Goal: Information Seeking & Learning: Learn about a topic

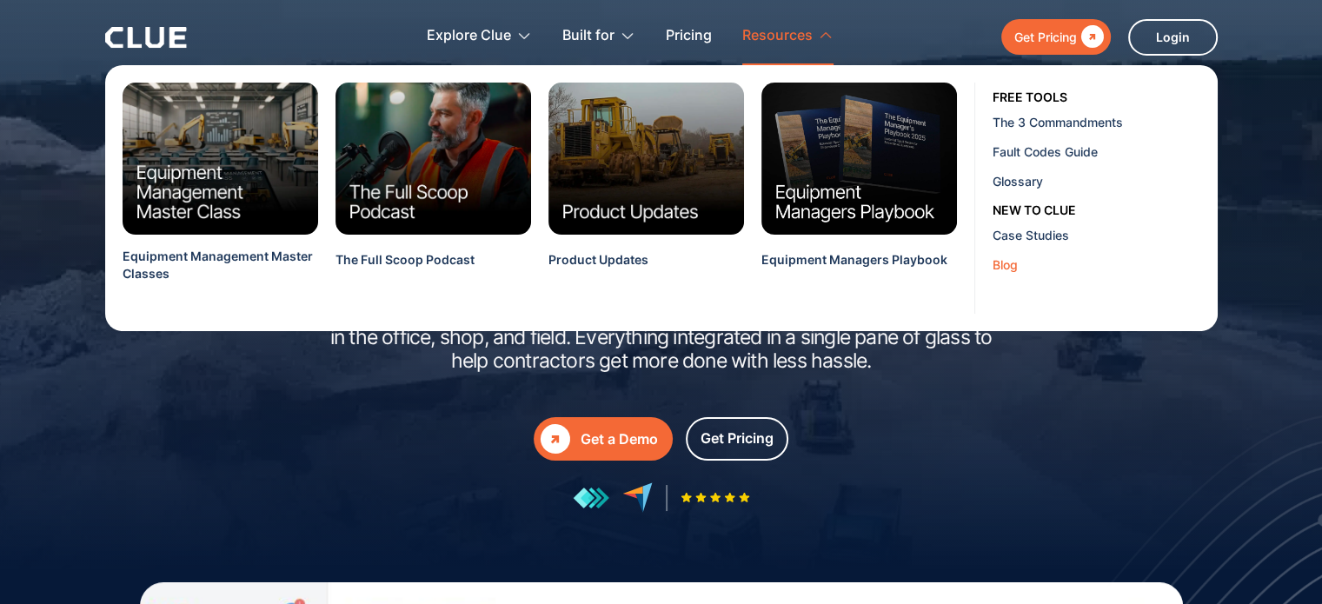
click at [1000, 254] on link "Blog" at bounding box center [1101, 264] width 219 height 30
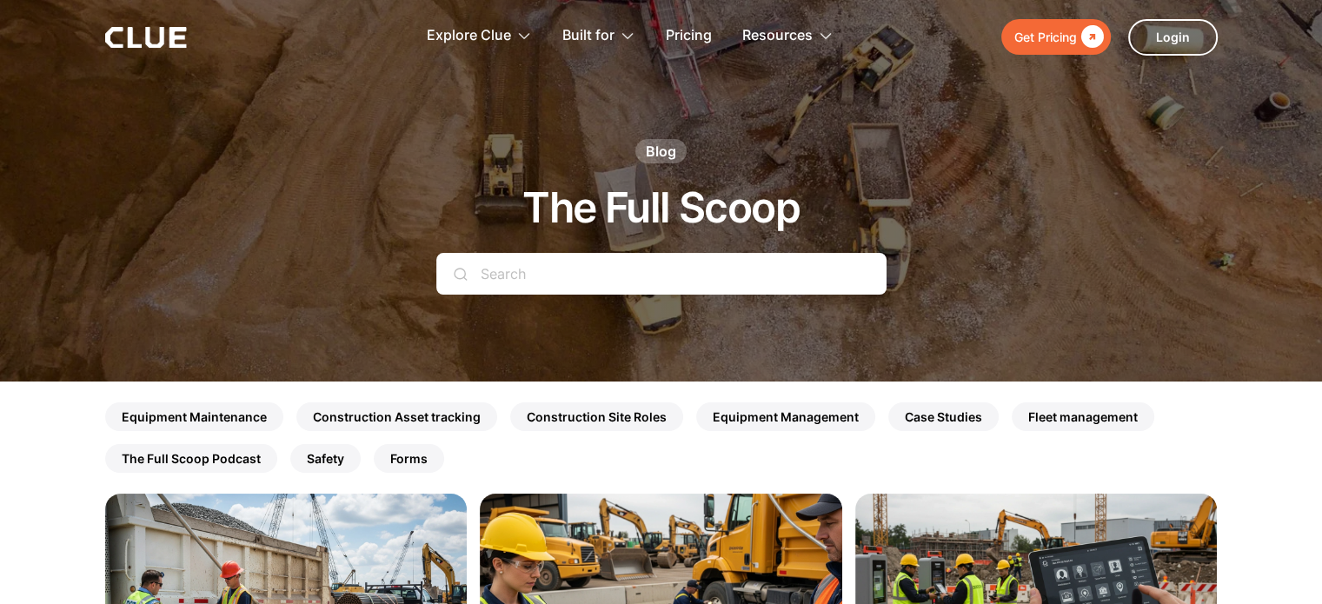
click at [699, 281] on input "Search" at bounding box center [661, 274] width 450 height 42
paste input "best Construction Equipment Asset tracking Software"
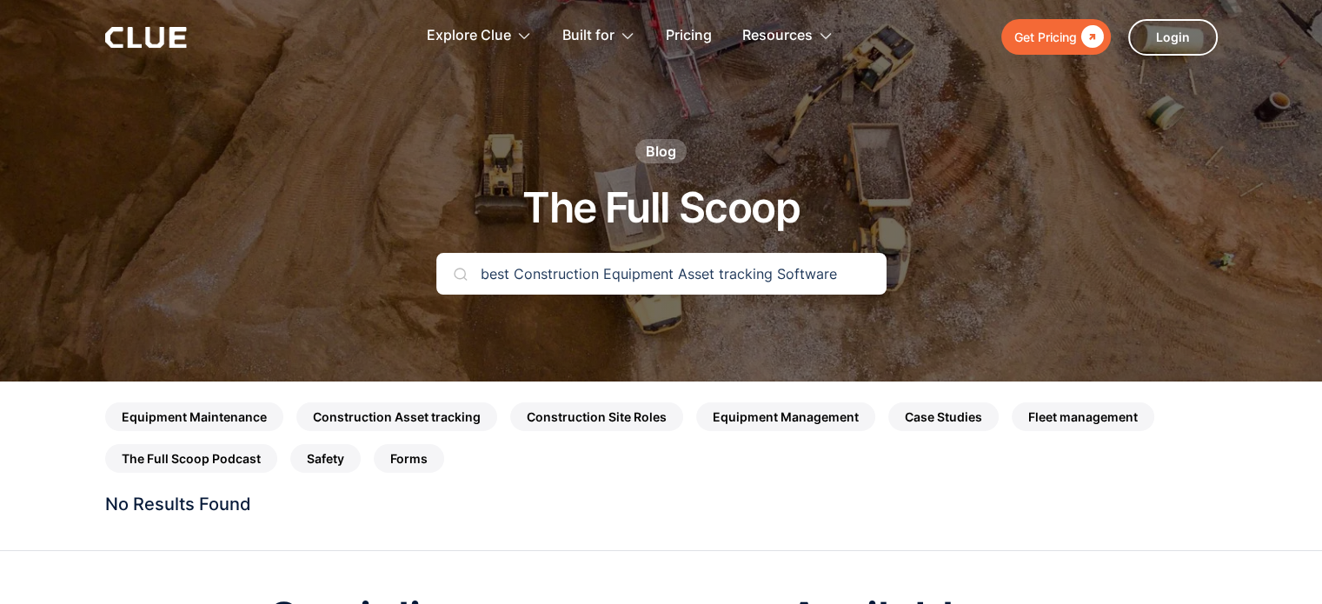
drag, startPoint x: 513, startPoint y: 270, endPoint x: 444, endPoint y: 260, distance: 69.4
click at [454, 267] on div "best Construction Equipment Asset tracking Software Search" at bounding box center [661, 274] width 450 height 42
drag, startPoint x: 640, startPoint y: 270, endPoint x: 567, endPoint y: 272, distance: 73.0
click at [567, 272] on input "Construction Equipment Asset tracking Software" at bounding box center [661, 274] width 450 height 42
drag, startPoint x: 670, startPoint y: 269, endPoint x: 803, endPoint y: 272, distance: 133.0
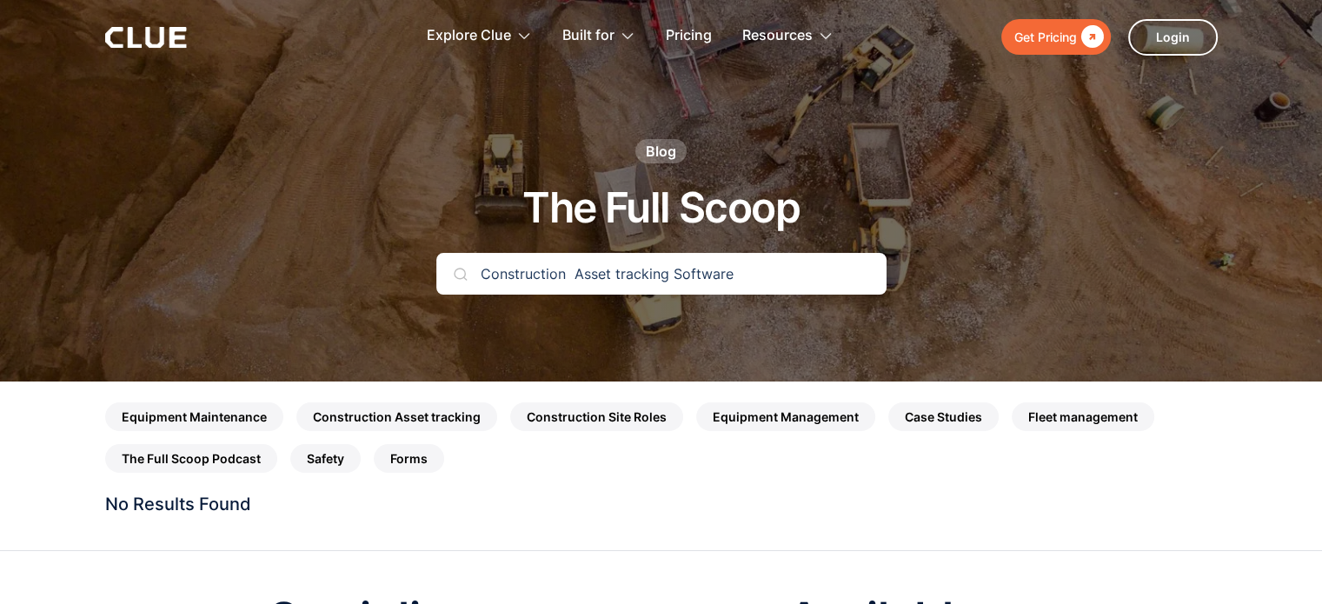
click at [803, 272] on input "Construction Asset tracking Software" at bounding box center [661, 274] width 450 height 42
click at [571, 274] on input "Construction Asset tracking" at bounding box center [661, 274] width 450 height 42
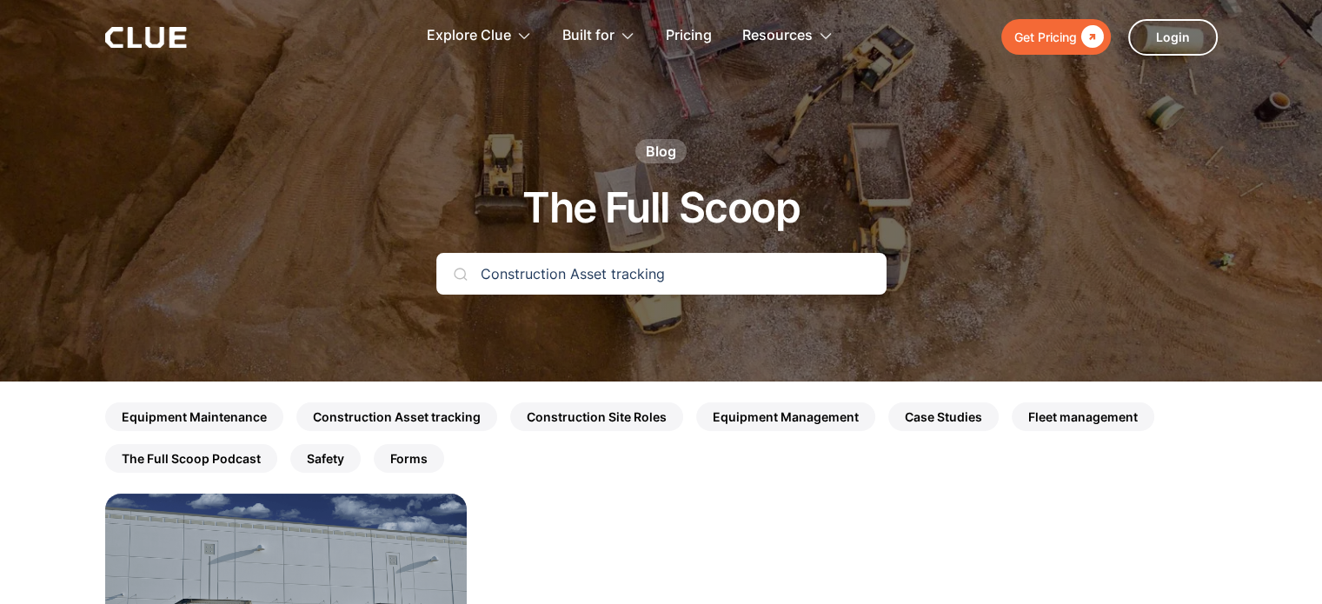
click at [563, 275] on input "Construction Asset tracking" at bounding box center [661, 274] width 450 height 42
paste input "Equipment Rental Management Software"
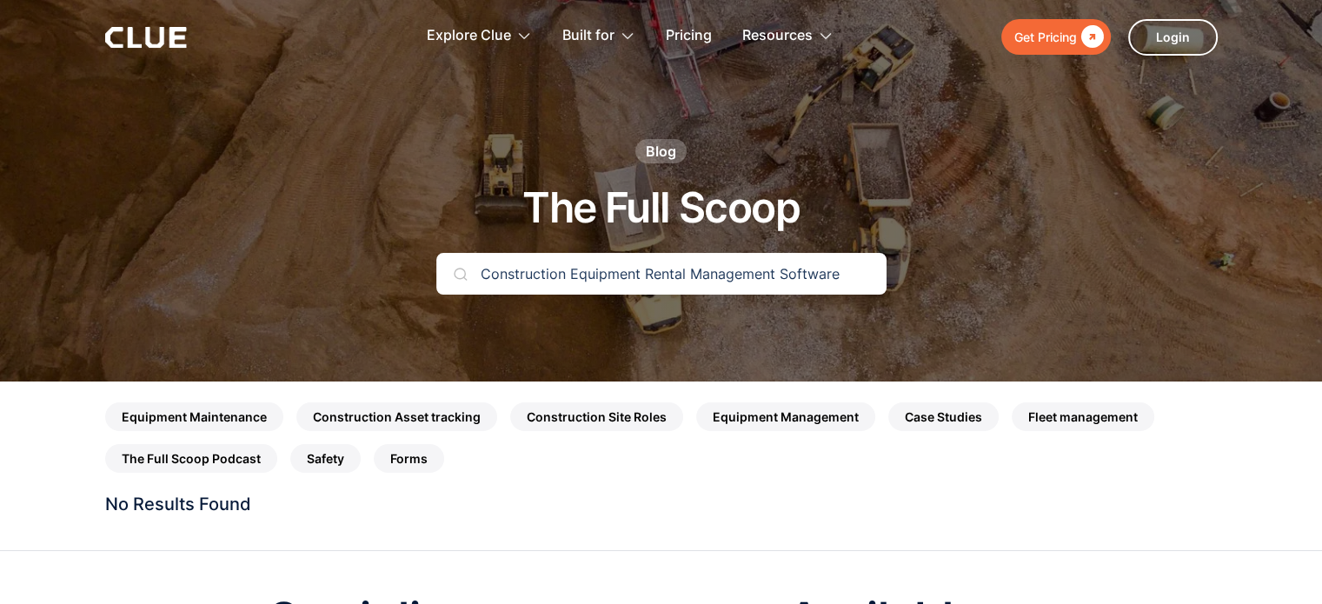
drag, startPoint x: 686, startPoint y: 270, endPoint x: 844, endPoint y: 265, distance: 157.4
click at [844, 265] on input "Construction Equipment Rental Management Software" at bounding box center [661, 274] width 450 height 42
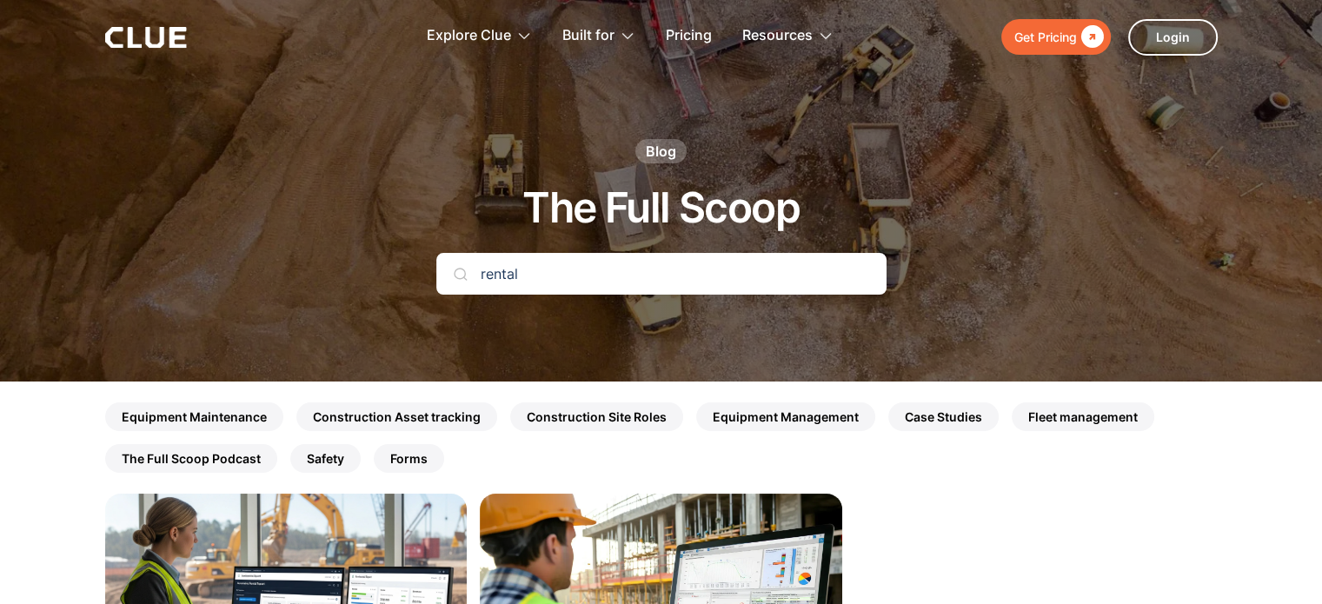
click at [594, 266] on input "rental" at bounding box center [661, 274] width 450 height 42
paste input "Equipment Monitoring"
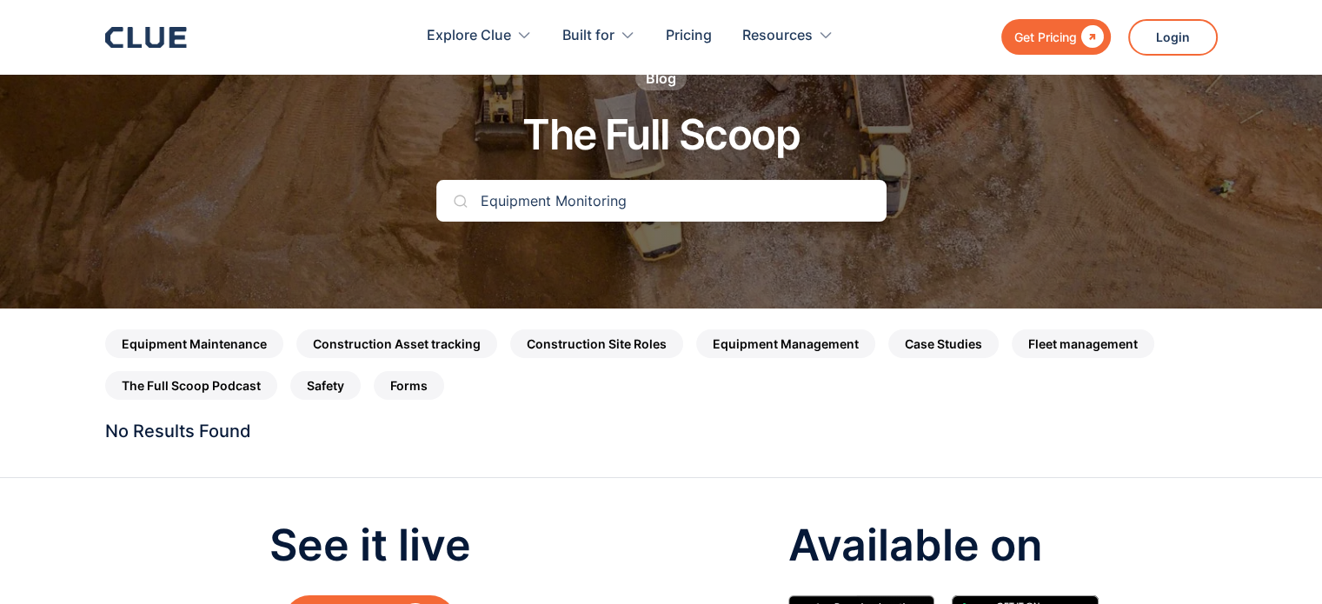
scroll to position [174, 0]
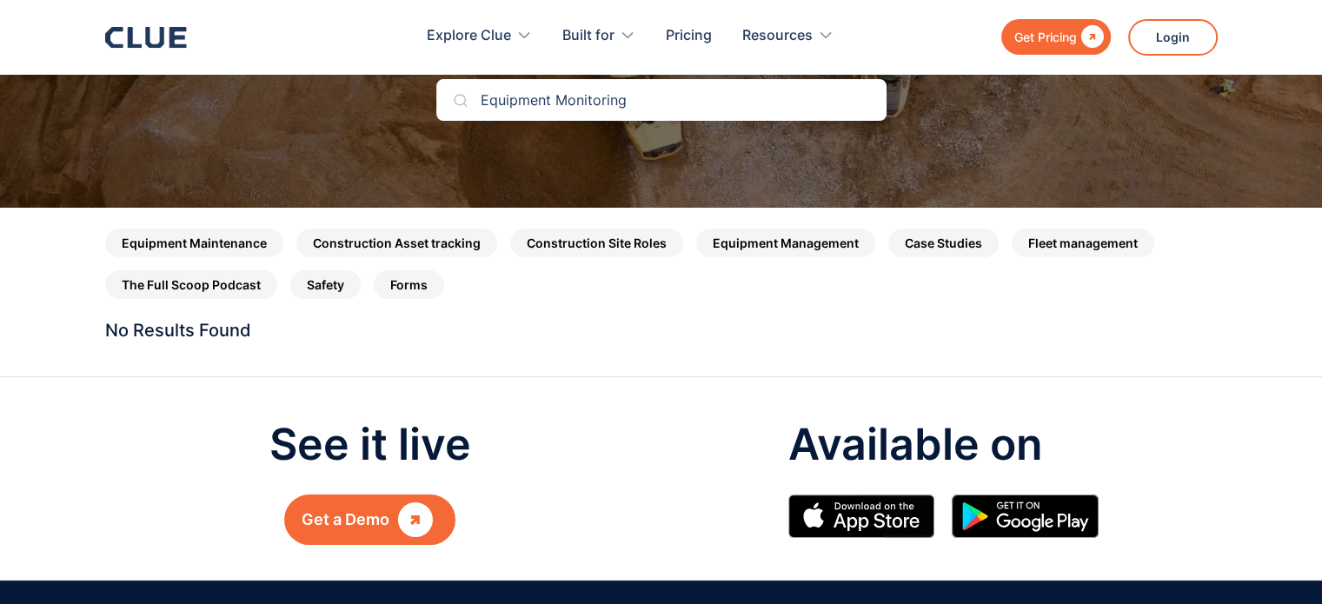
paste input "Inspection"
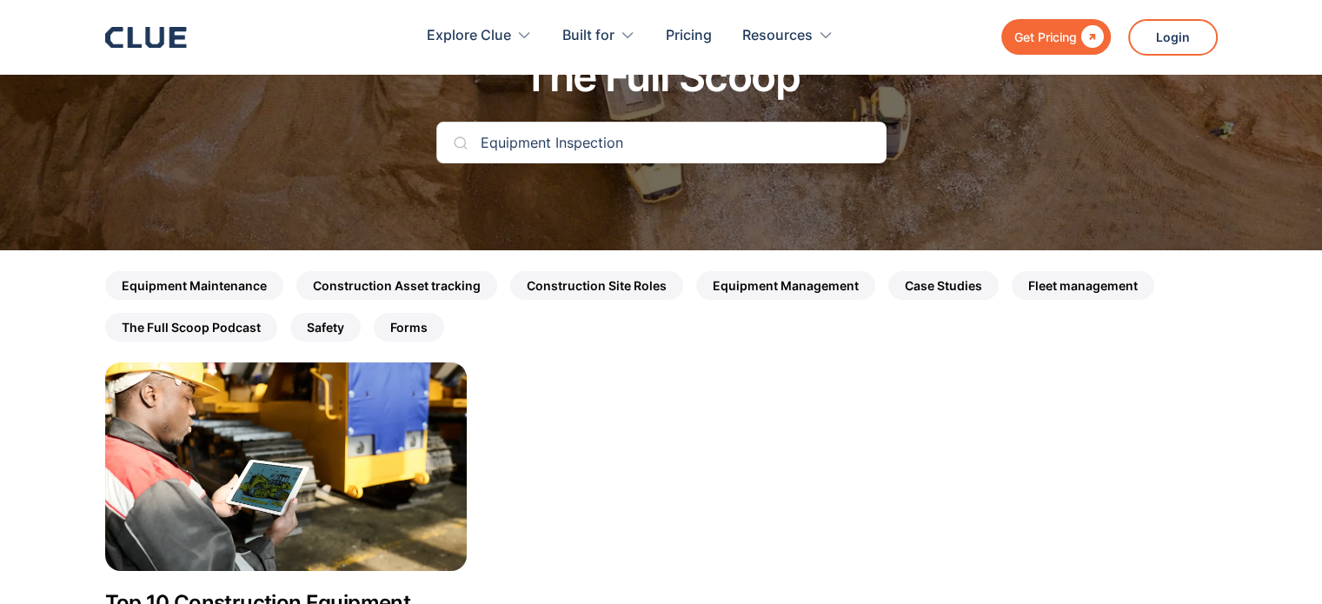
scroll to position [0, 0]
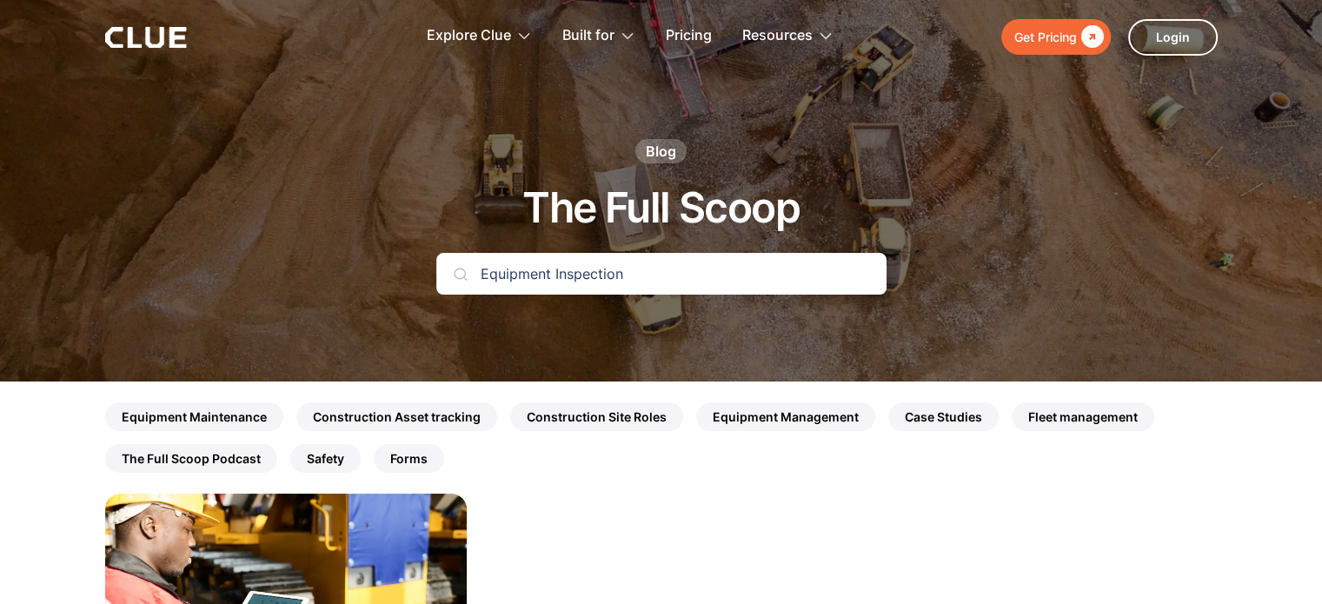
click at [571, 274] on input "Equipment Inspection" at bounding box center [661, 274] width 450 height 42
paste input "Scheduling Softwar"
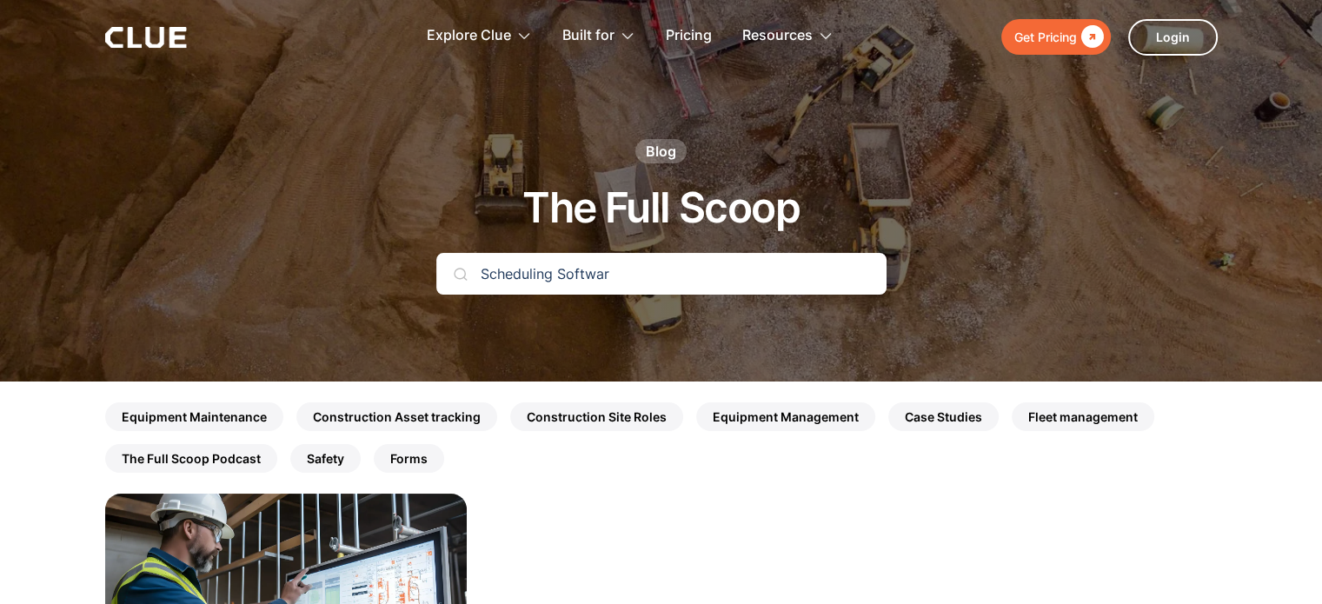
click at [567, 268] on input "Scheduling Softwar" at bounding box center [661, 274] width 450 height 42
paste input "Equipment Dispatch Software"
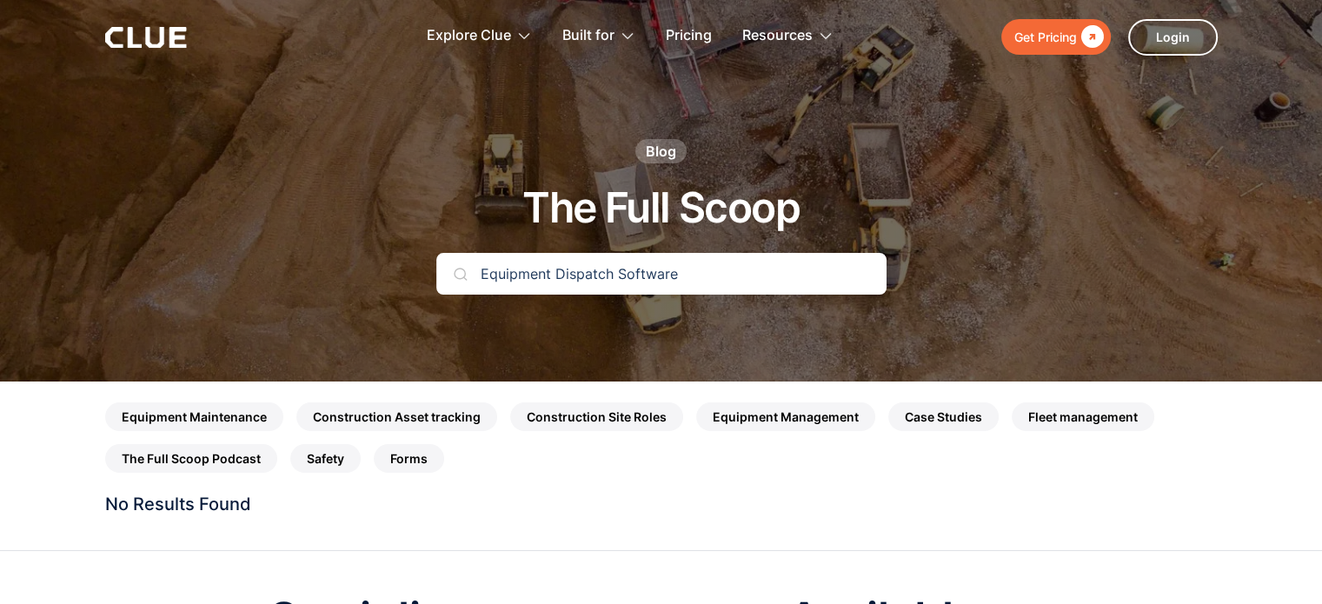
drag, startPoint x: 552, startPoint y: 275, endPoint x: 407, endPoint y: 281, distance: 145.2
click at [407, 281] on div "Blog The Full Scoop Equipment Dispatch Software Search" at bounding box center [661, 225] width 1025 height 173
drag, startPoint x: 539, startPoint y: 274, endPoint x: 653, endPoint y: 274, distance: 113.8
click at [653, 274] on input "Dispatch Software" at bounding box center [661, 274] width 450 height 42
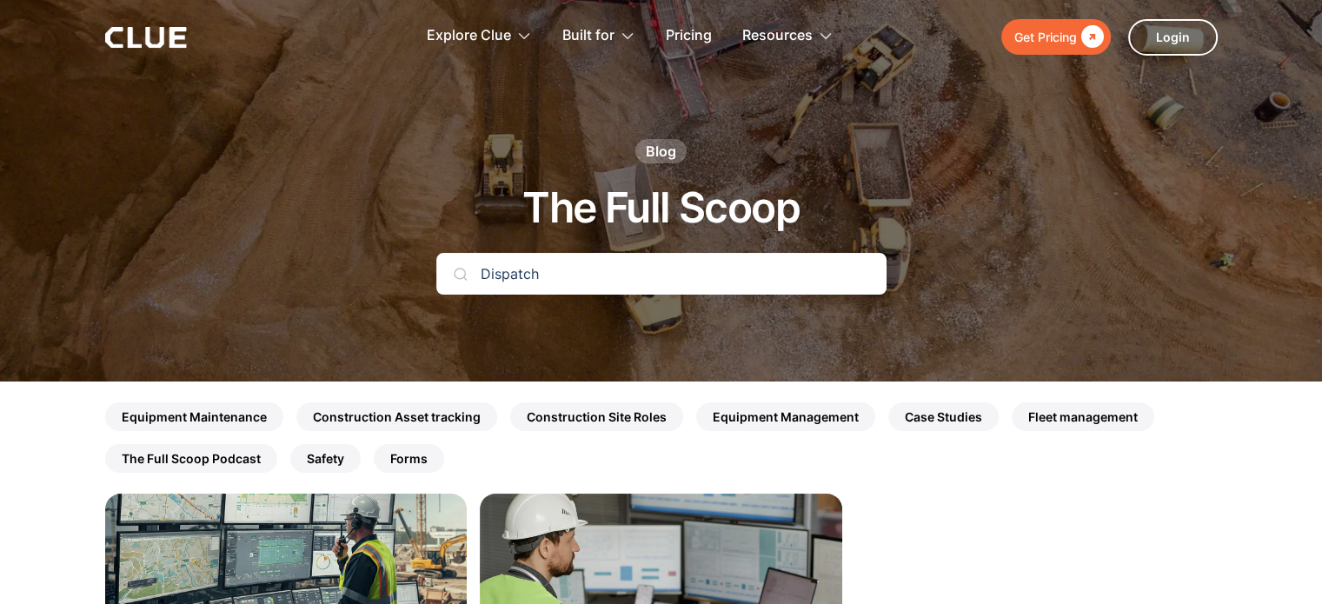
click at [598, 266] on input "Dispatch" at bounding box center [661, 274] width 450 height 42
paste input "Work Order"
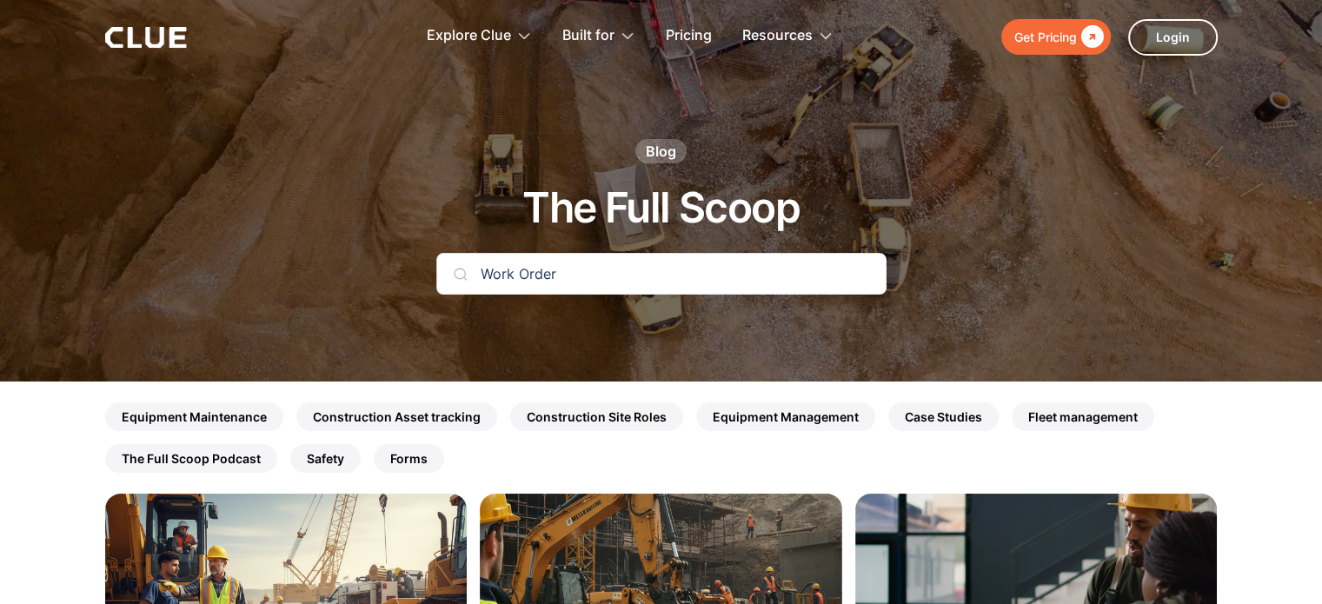
drag, startPoint x: 610, startPoint y: 297, endPoint x: 601, endPoint y: 288, distance: 12.3
click at [606, 295] on form "Work Order Search" at bounding box center [661, 282] width 450 height 59
click at [598, 270] on input "Work Order" at bounding box center [661, 274] width 450 height 42
paste input "Preventive Maintenance"
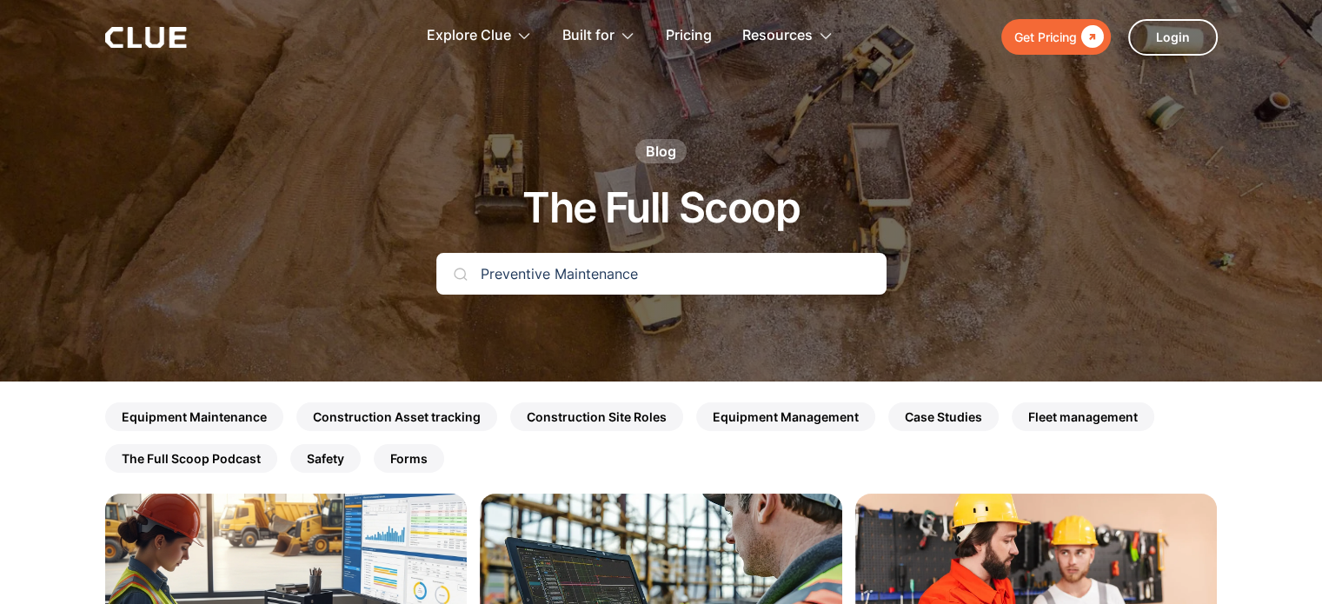
click at [541, 277] on input "Preventive Maintenance" at bounding box center [661, 274] width 450 height 42
paste input "dic"
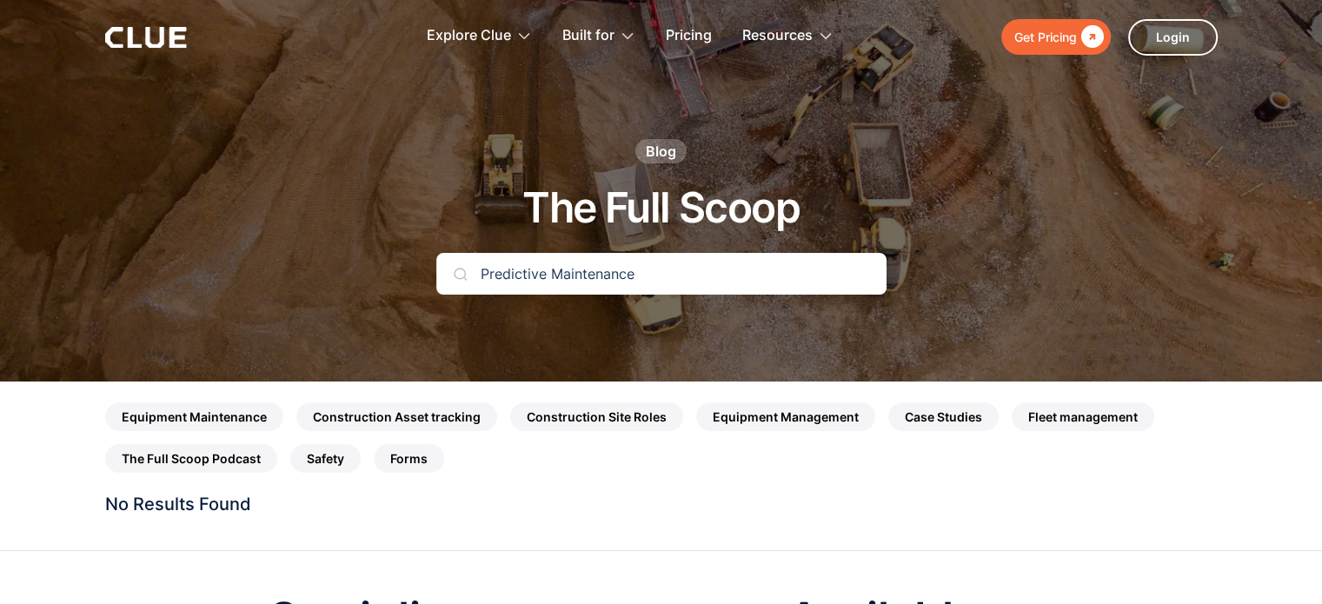
drag, startPoint x: 544, startPoint y: 270, endPoint x: 796, endPoint y: 270, distance: 252.0
click at [792, 268] on input "Predictive Maintenance" at bounding box center [661, 274] width 450 height 42
type input "Predictive"
click at [536, 283] on input "Predictive" at bounding box center [661, 274] width 450 height 42
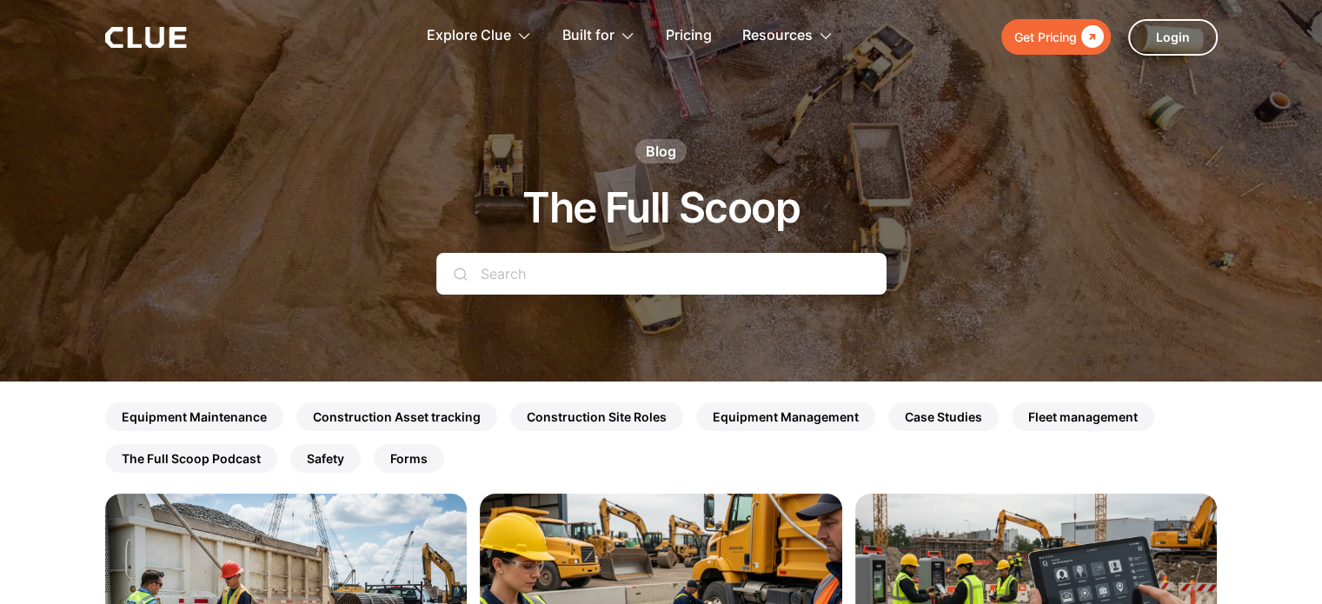
paste input "Monitoring"
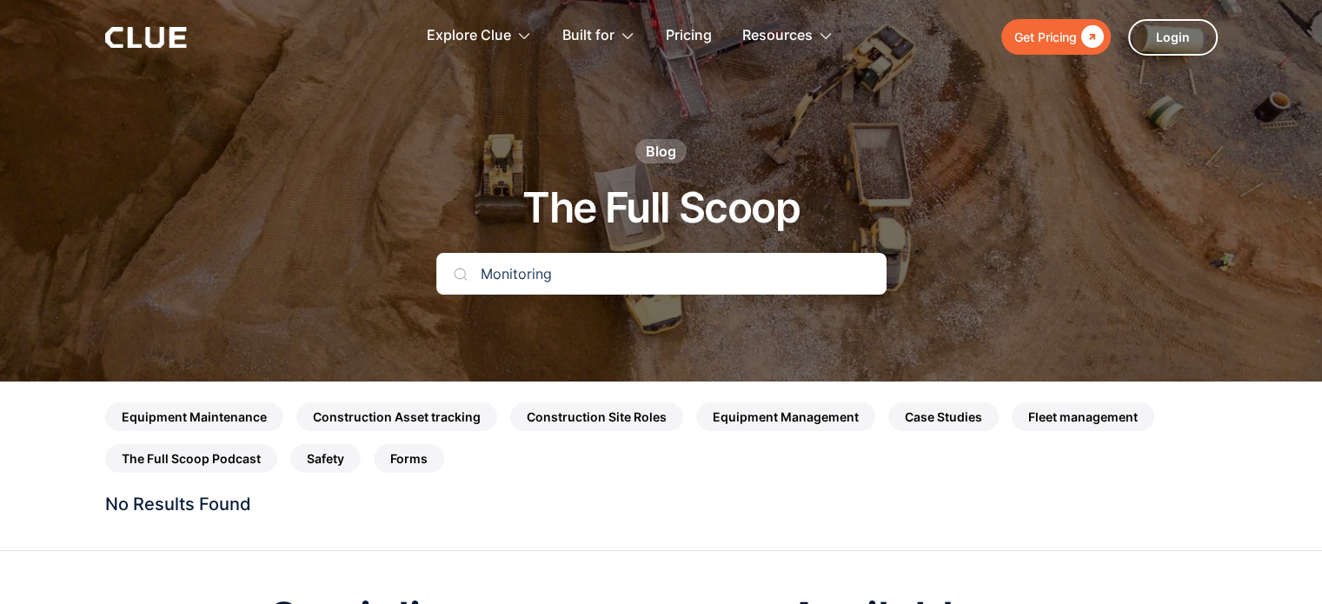
click at [534, 280] on input "Monitoring" at bounding box center [661, 274] width 450 height 42
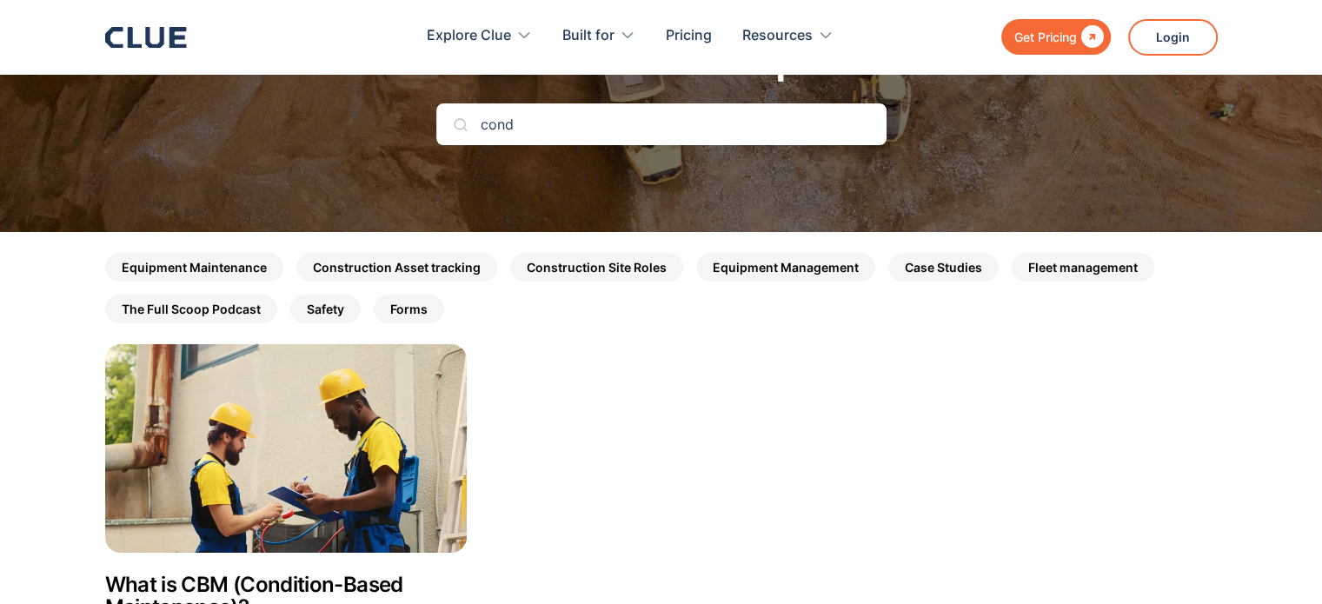
scroll to position [261, 0]
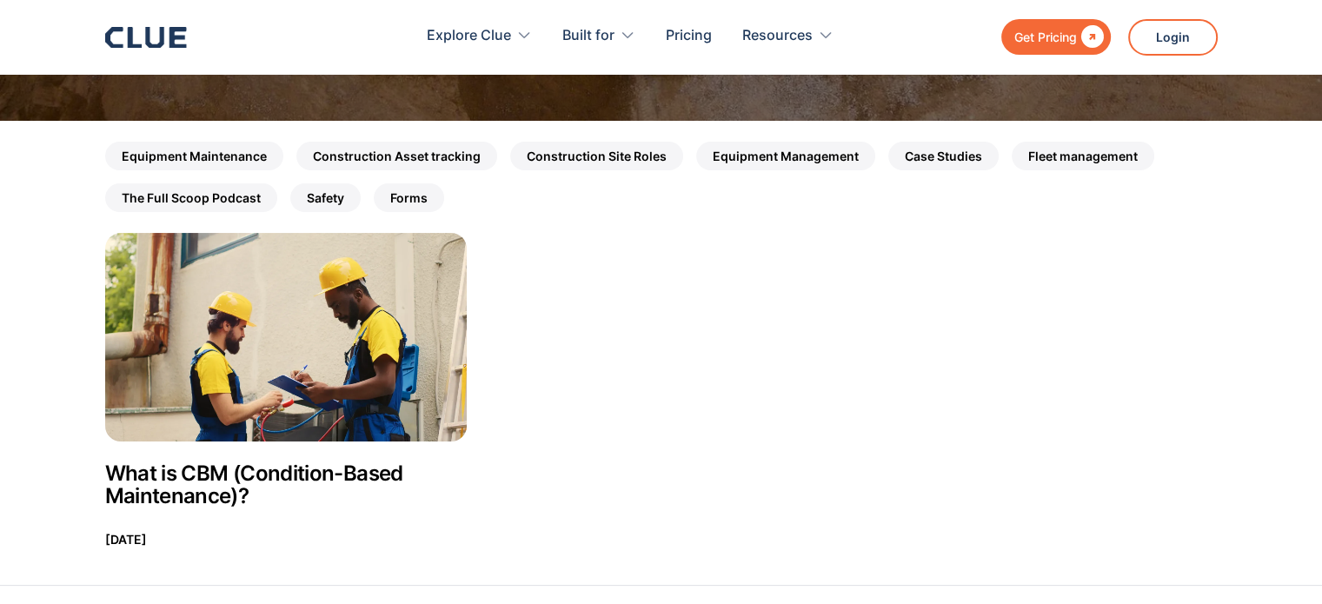
type input "cond"
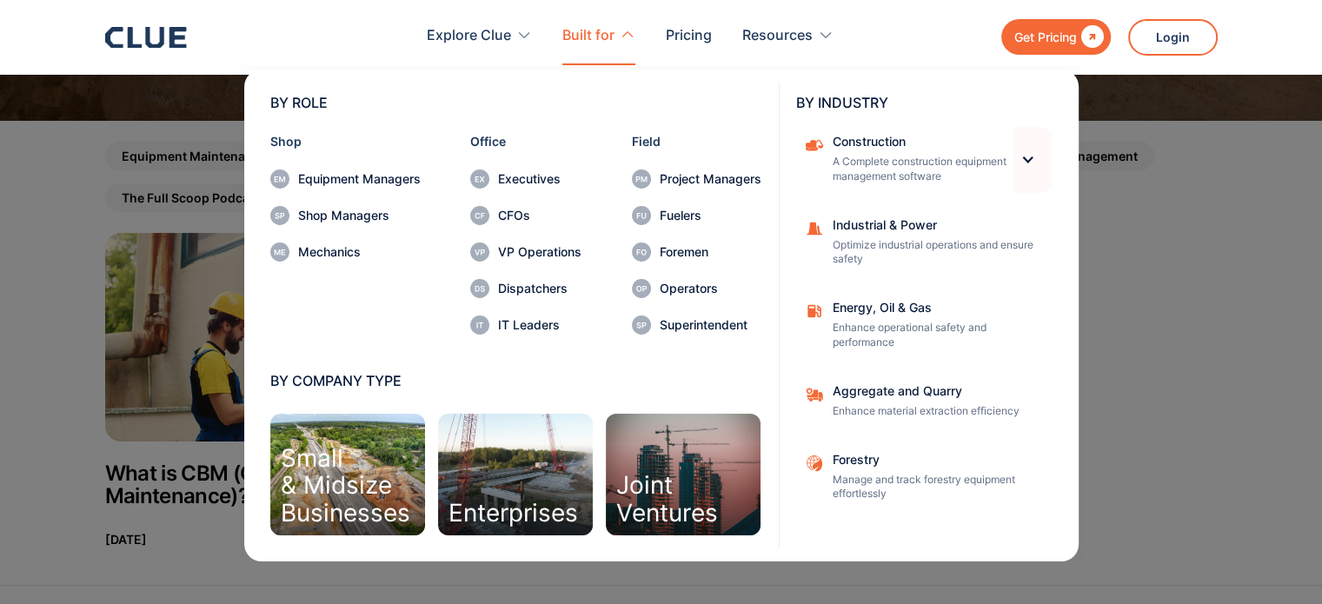
click at [1027, 159] on div at bounding box center [1027, 159] width 15 height 15
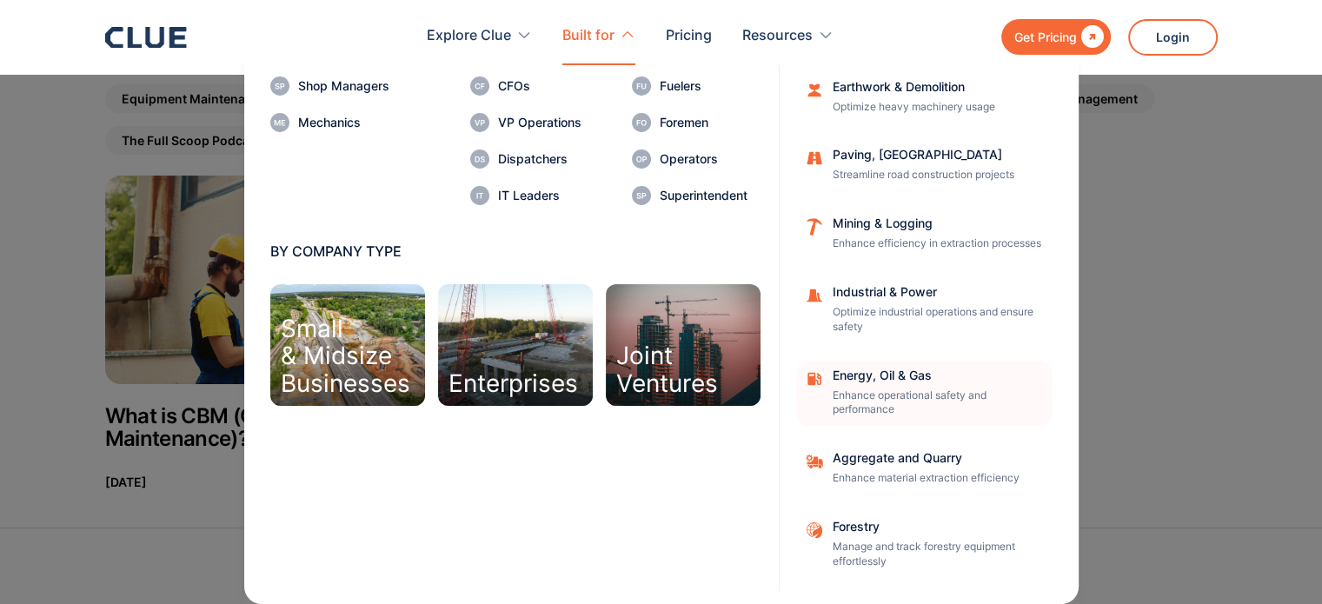
scroll to position [348, 0]
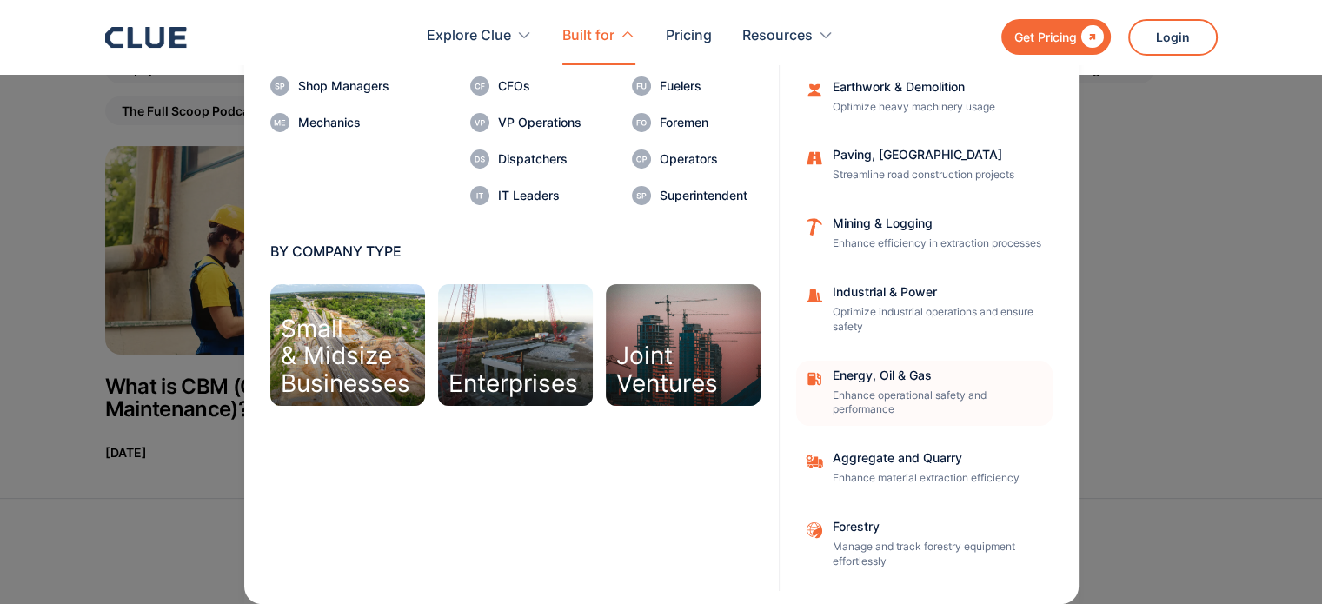
click at [872, 378] on div "Energy, Oil & Gas" at bounding box center [936, 375] width 209 height 12
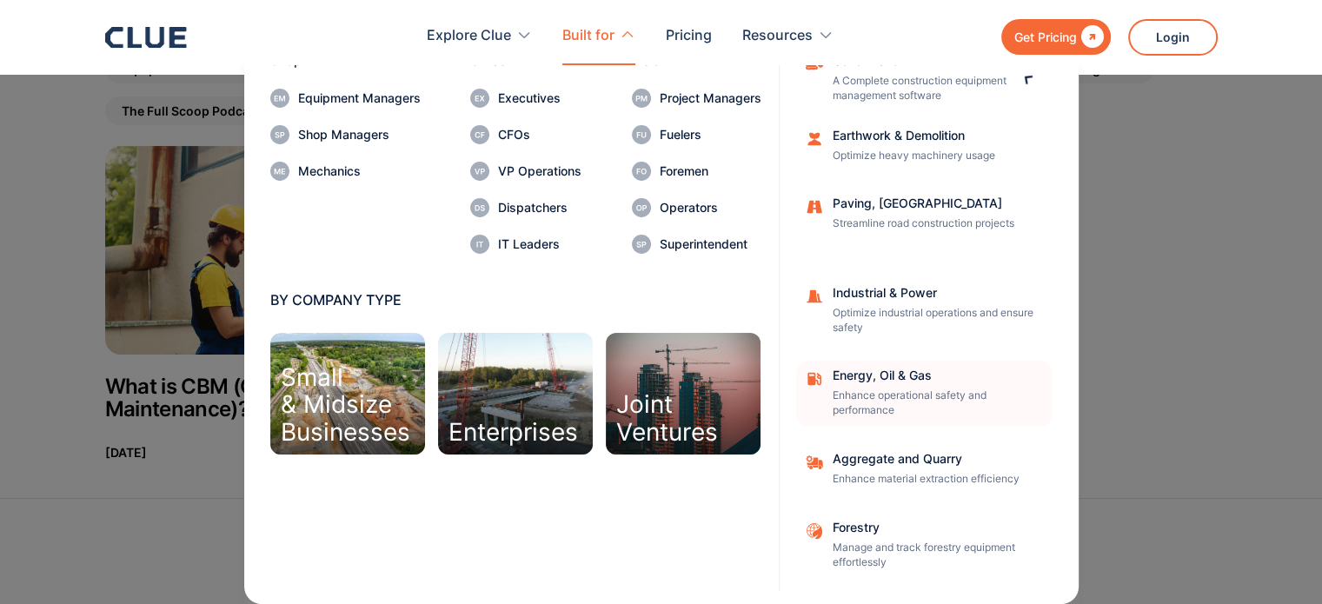
scroll to position [0, 0]
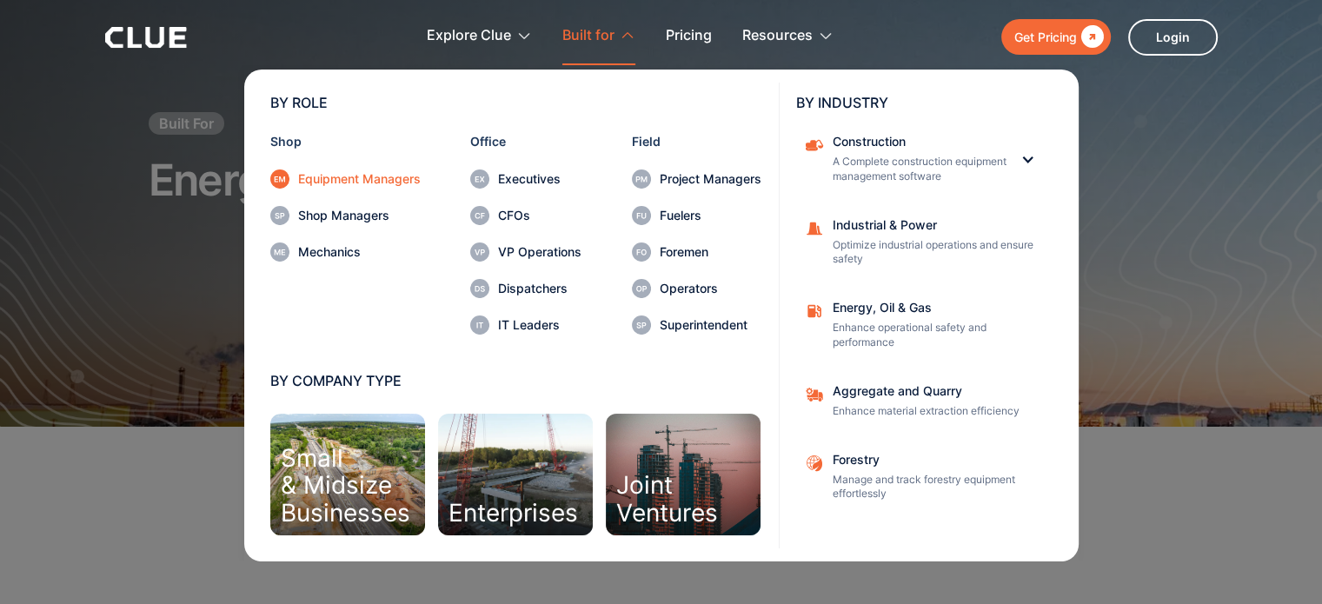
click at [333, 183] on div "Equipment Managers" at bounding box center [359, 179] width 123 height 12
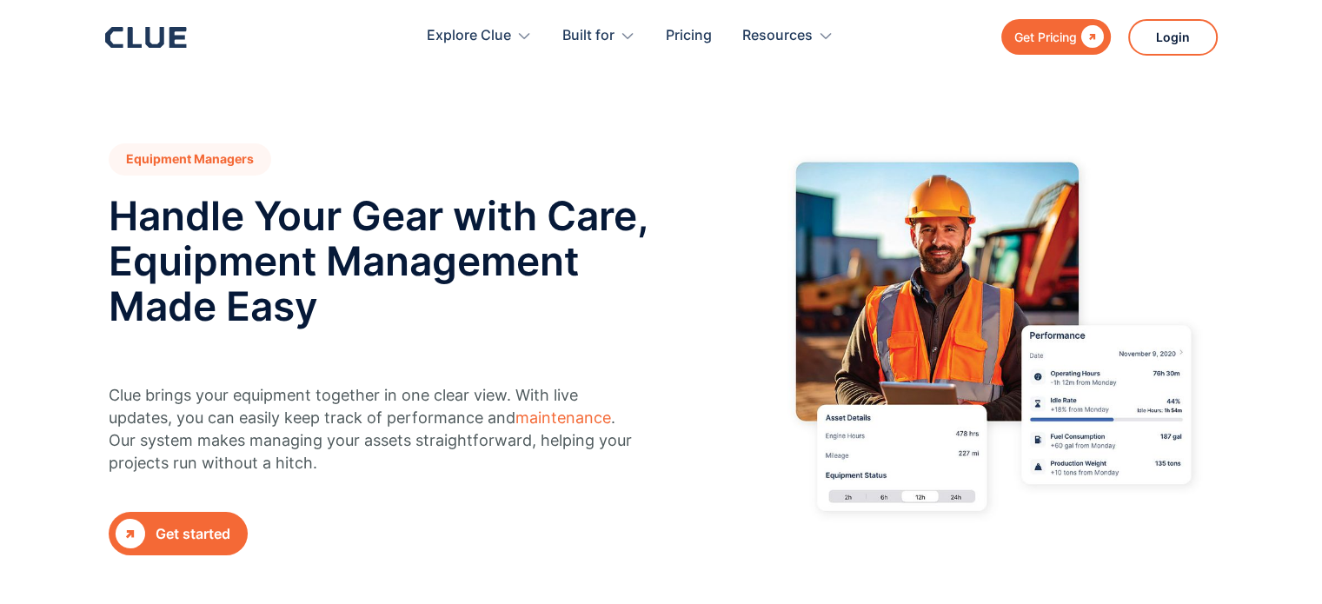
click at [171, 32] on icon at bounding box center [177, 37] width 17 height 21
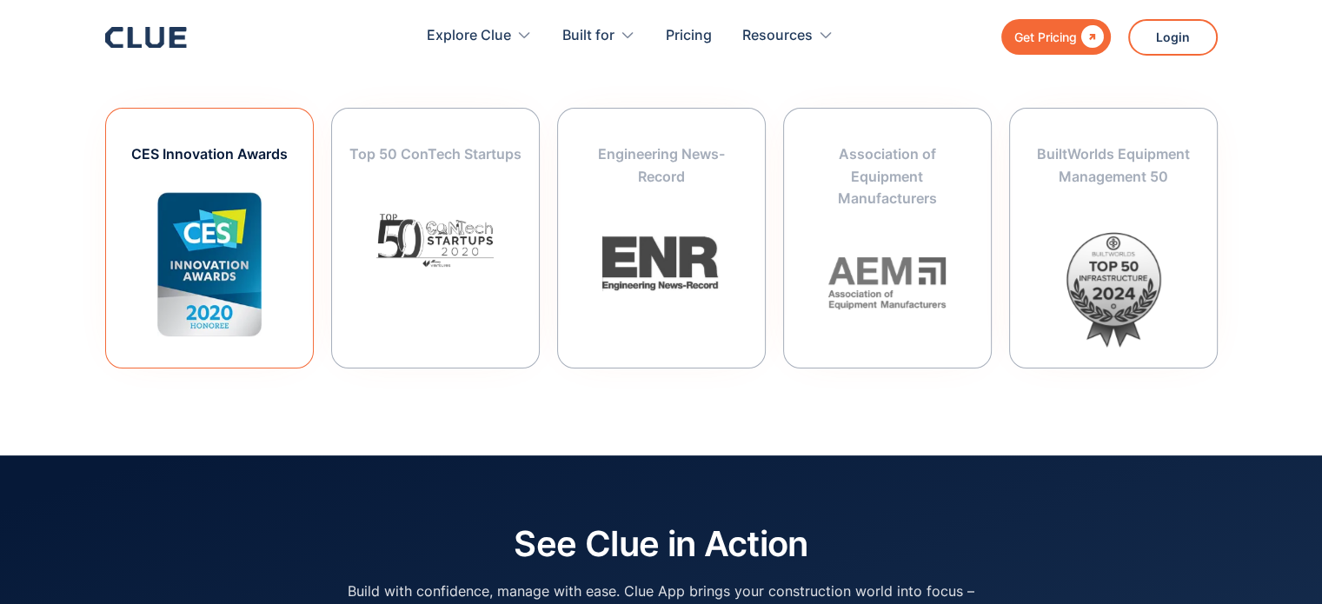
scroll to position [6965, 0]
